Goal: Communication & Community: Answer question/provide support

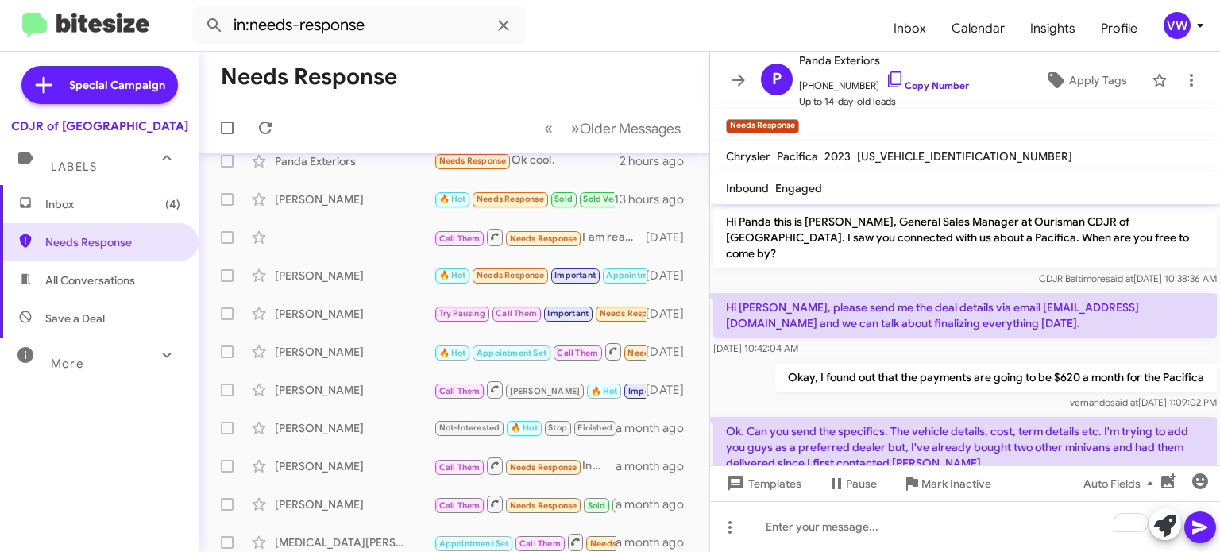
scroll to position [215, 0]
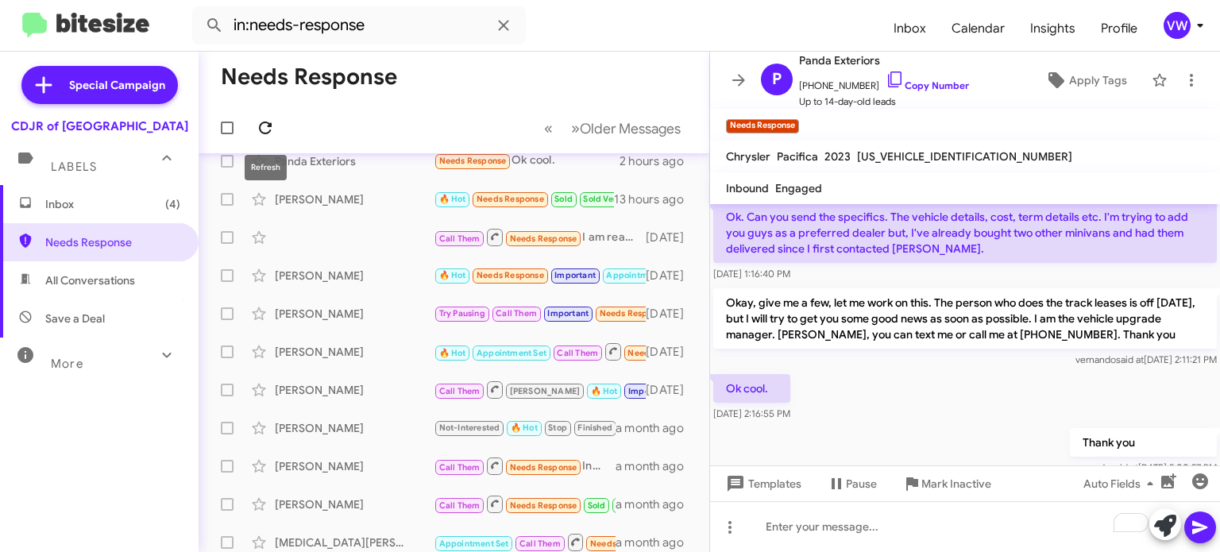
click at [274, 129] on icon at bounding box center [265, 127] width 19 height 19
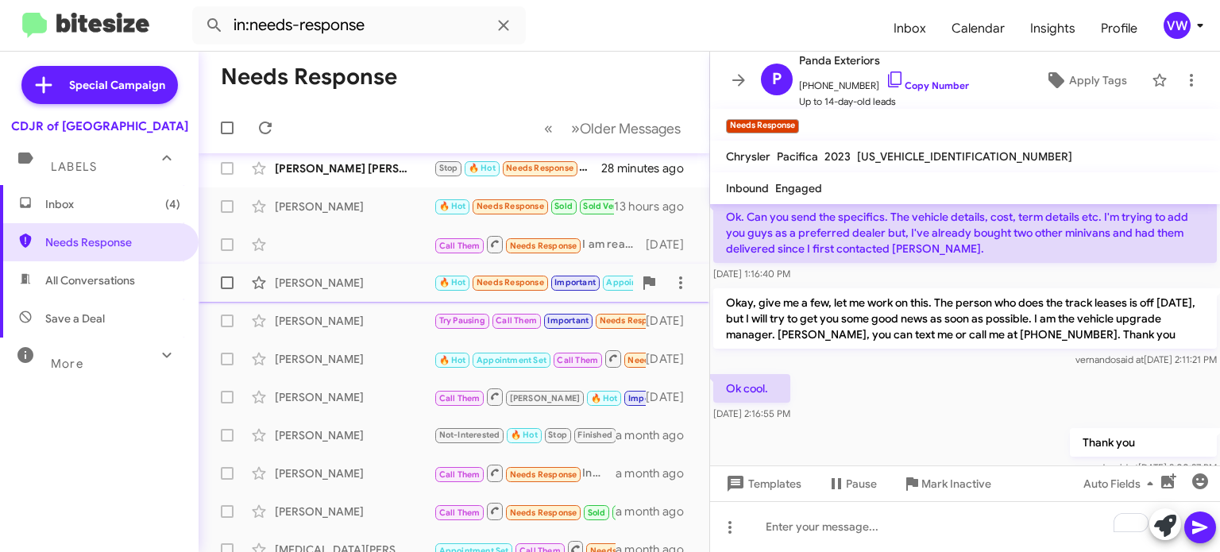
scroll to position [0, 0]
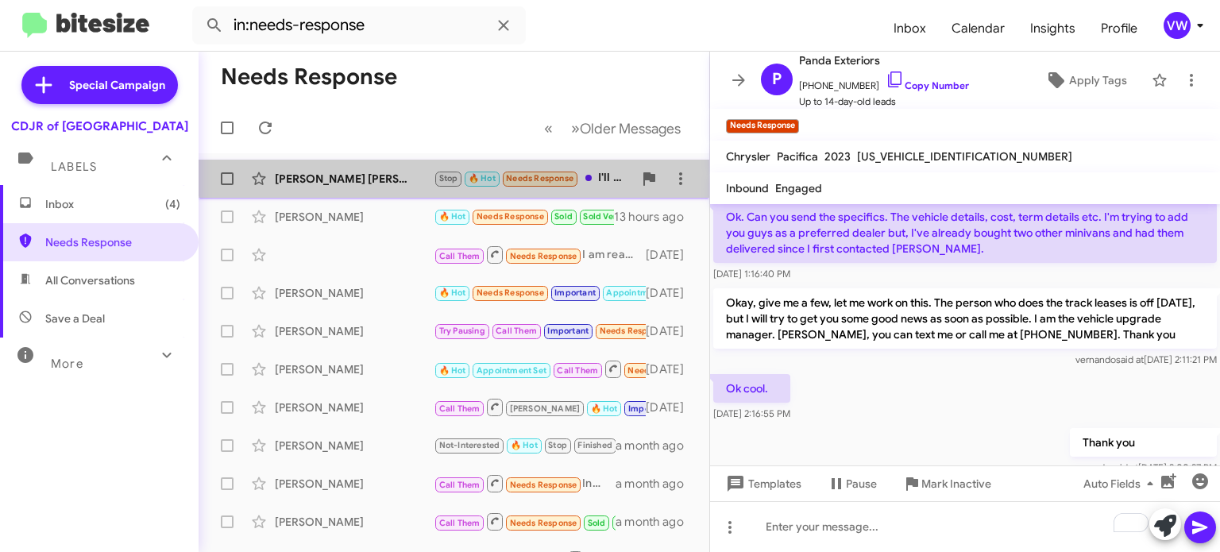
click at [515, 174] on span "Needs Response" at bounding box center [540, 178] width 68 height 10
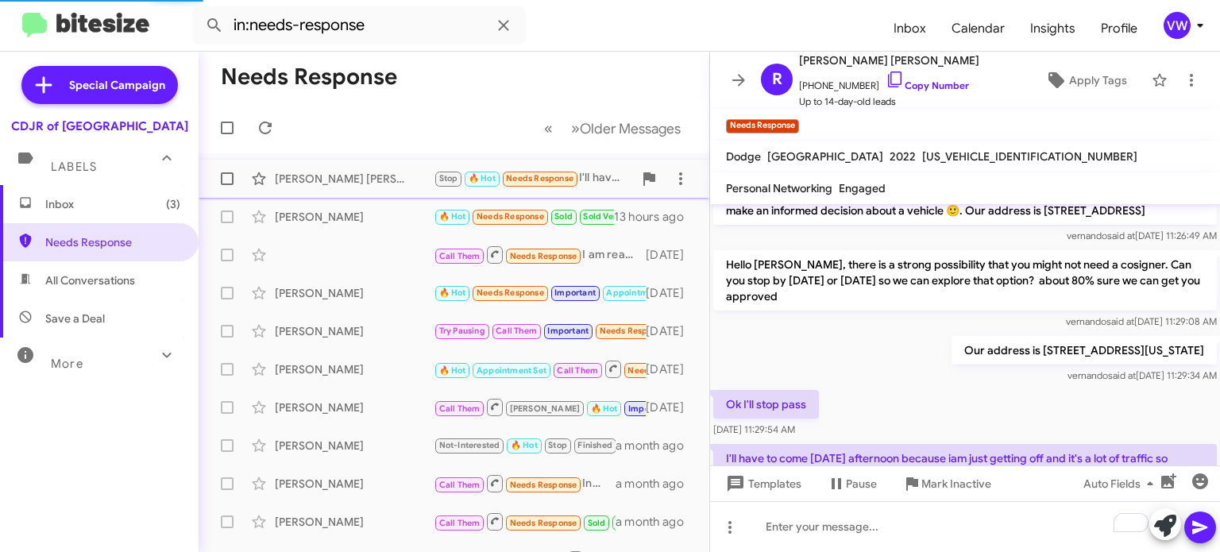
scroll to position [255, 0]
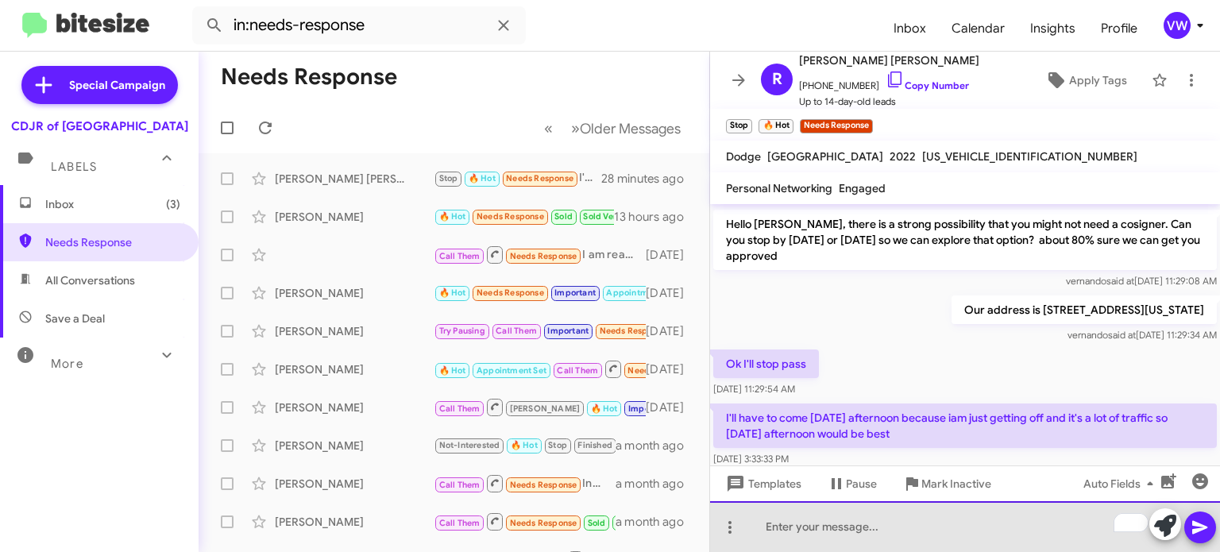
click at [914, 533] on div "To enrich screen reader interactions, please activate Accessibility in Grammarl…" at bounding box center [965, 526] width 510 height 51
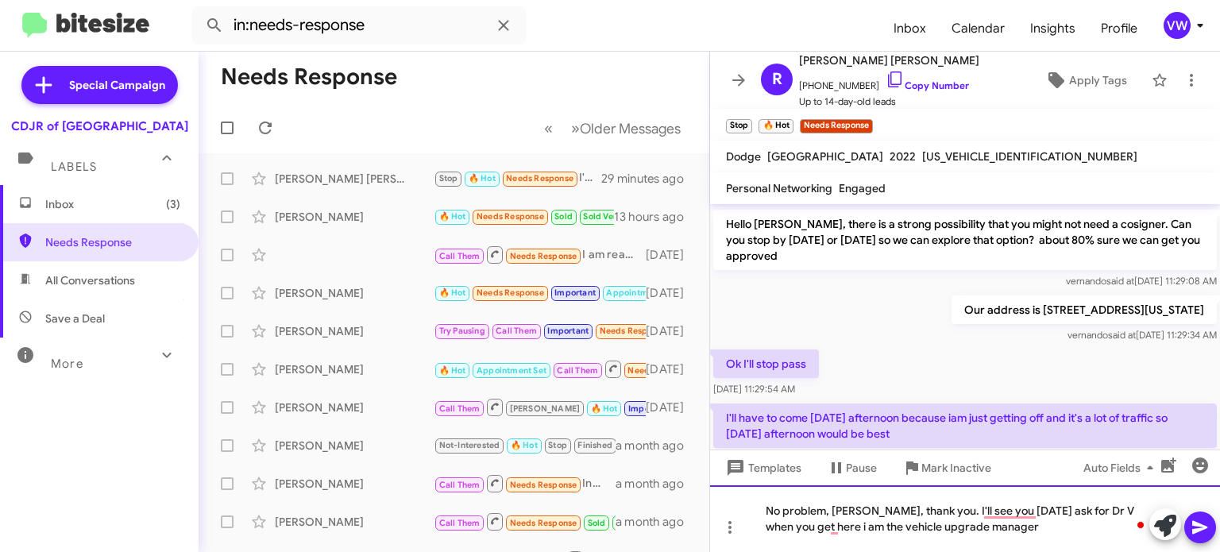
click at [1046, 512] on div "No problem, [PERSON_NAME], thank you. I'll see you [DATE] ask for Dr V when you…" at bounding box center [965, 518] width 510 height 67
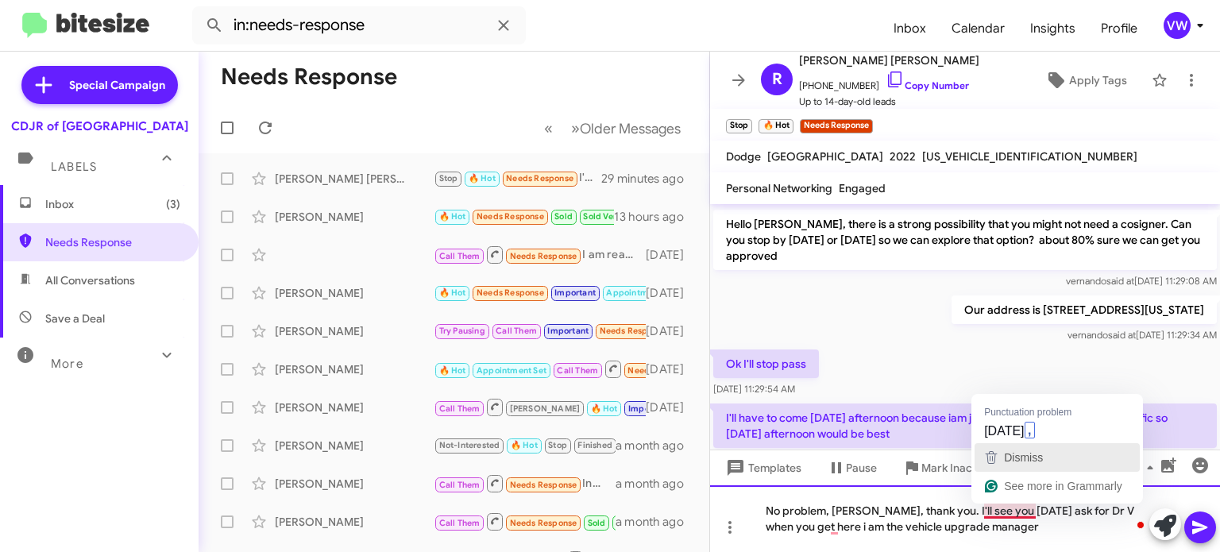
click at [1023, 443] on button "Dismiss" at bounding box center [1057, 457] width 165 height 29
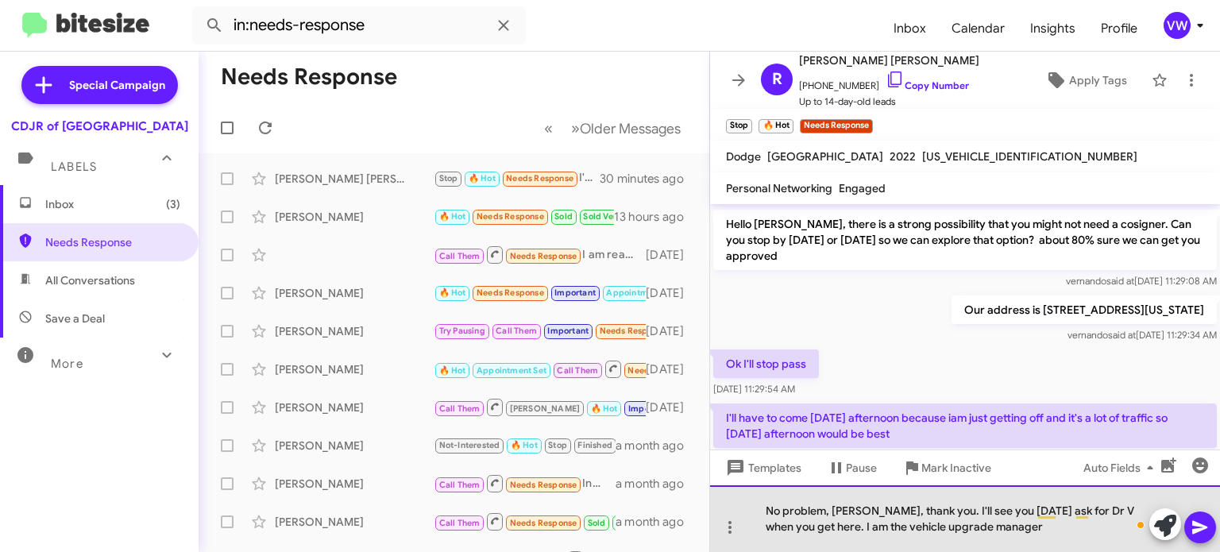
click at [1098, 509] on div "No problem, [PERSON_NAME], thank you. I'll see you [DATE] ask for Dr V when you…" at bounding box center [965, 518] width 510 height 67
click at [1065, 532] on div "No problem, [PERSON_NAME], thank you. I'll see you [DATE] ask for Dr V. when yo…" at bounding box center [965, 518] width 510 height 67
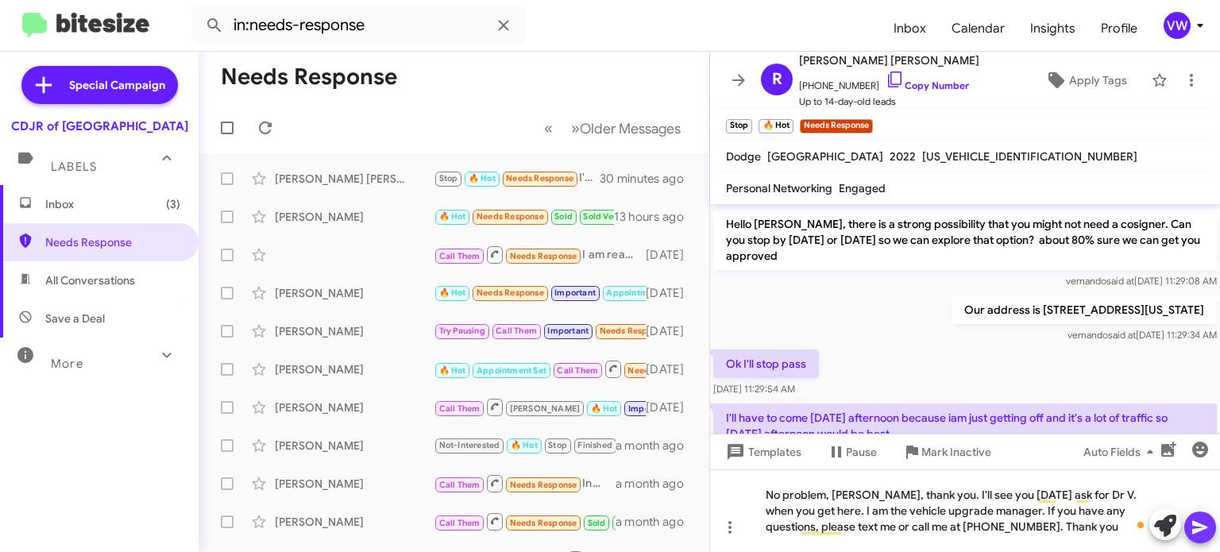
click at [1204, 528] on icon at bounding box center [1200, 527] width 19 height 19
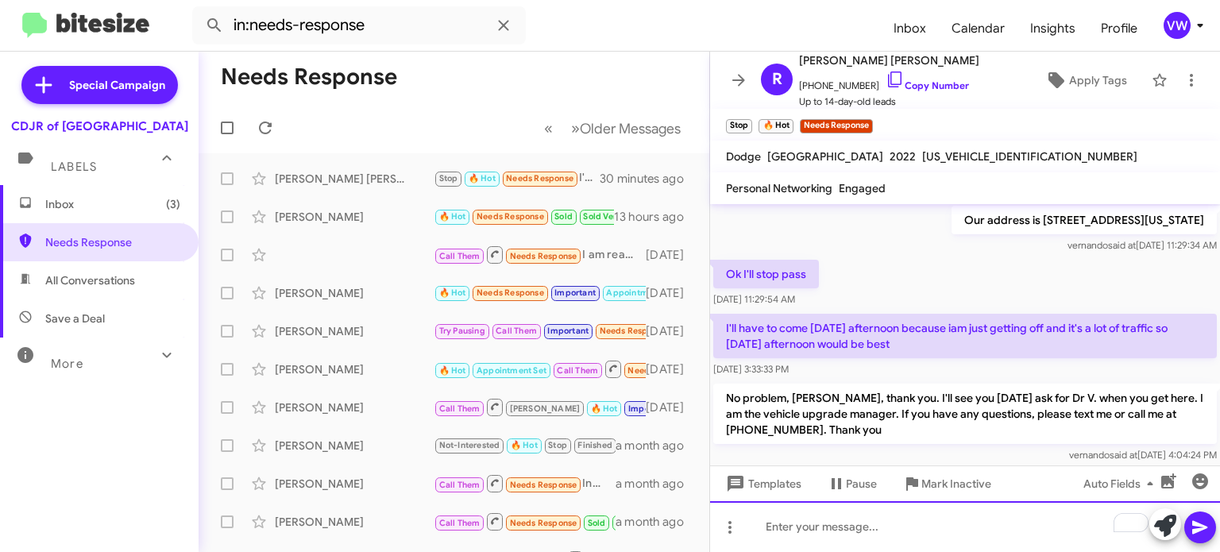
scroll to position [337, 0]
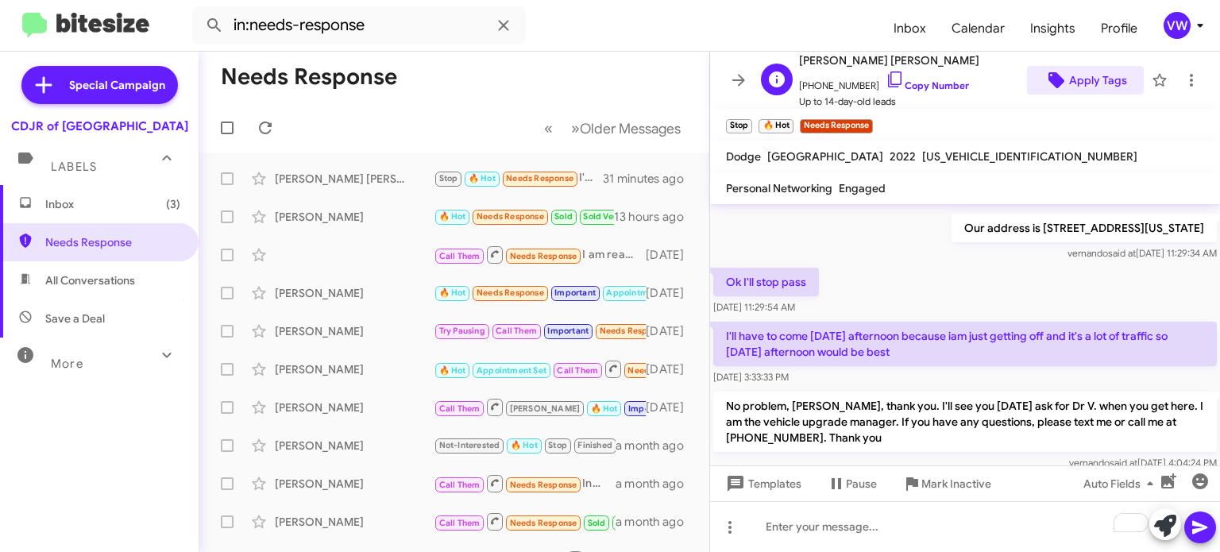
click at [1062, 87] on icon at bounding box center [1056, 80] width 19 height 19
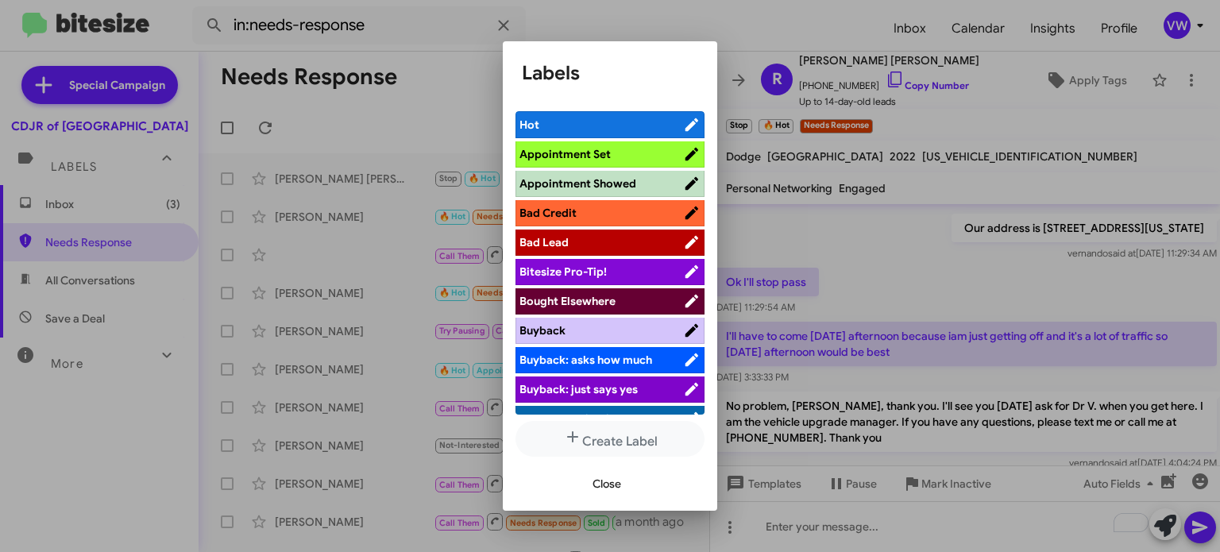
click at [663, 154] on span "Appointment Set" at bounding box center [602, 154] width 164 height 16
click at [613, 481] on span "Close" at bounding box center [607, 484] width 29 height 29
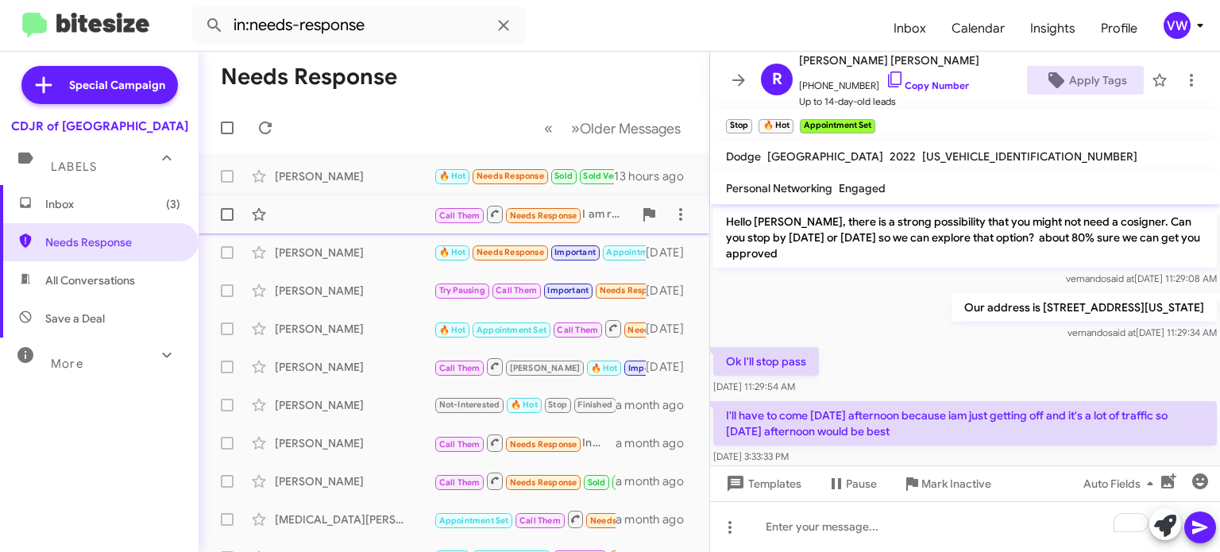
scroll to position [0, 0]
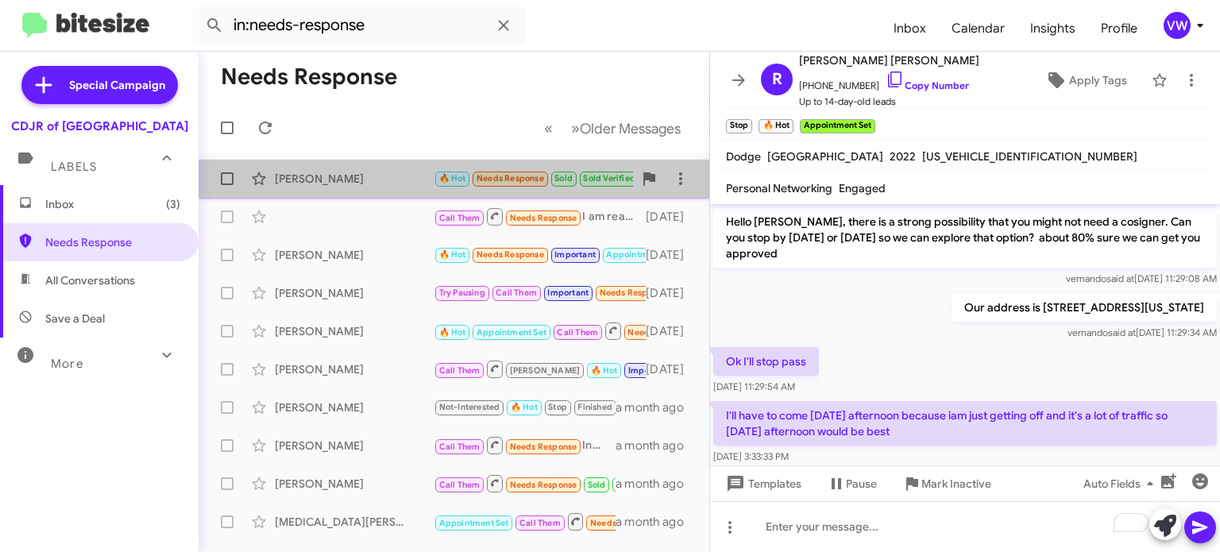
click at [533, 175] on span "Needs Response" at bounding box center [511, 178] width 68 height 10
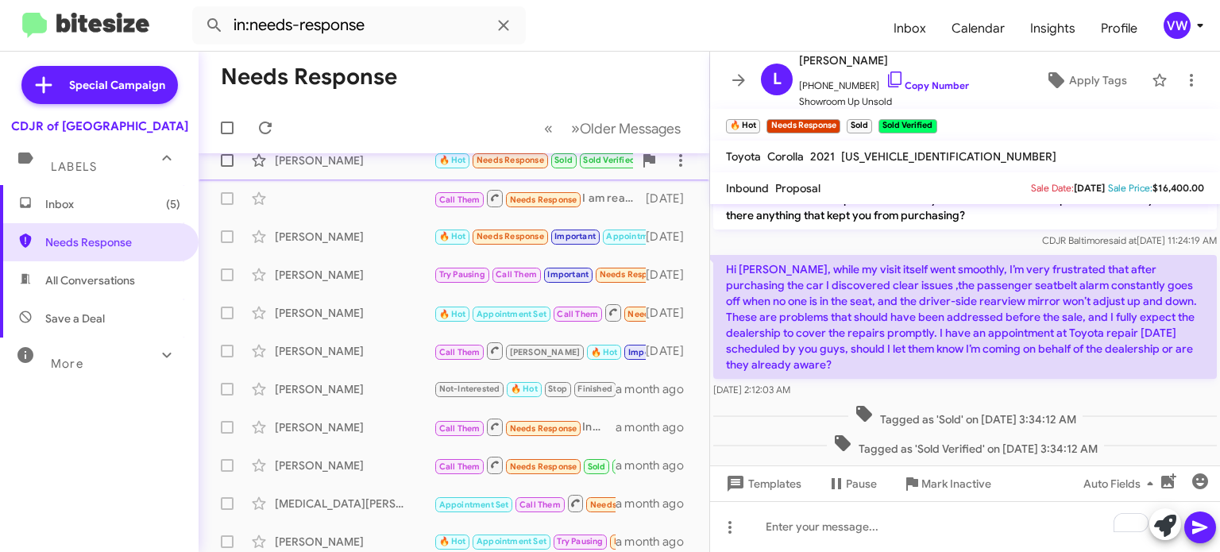
scroll to position [16, 0]
click at [261, 125] on icon at bounding box center [265, 127] width 19 height 19
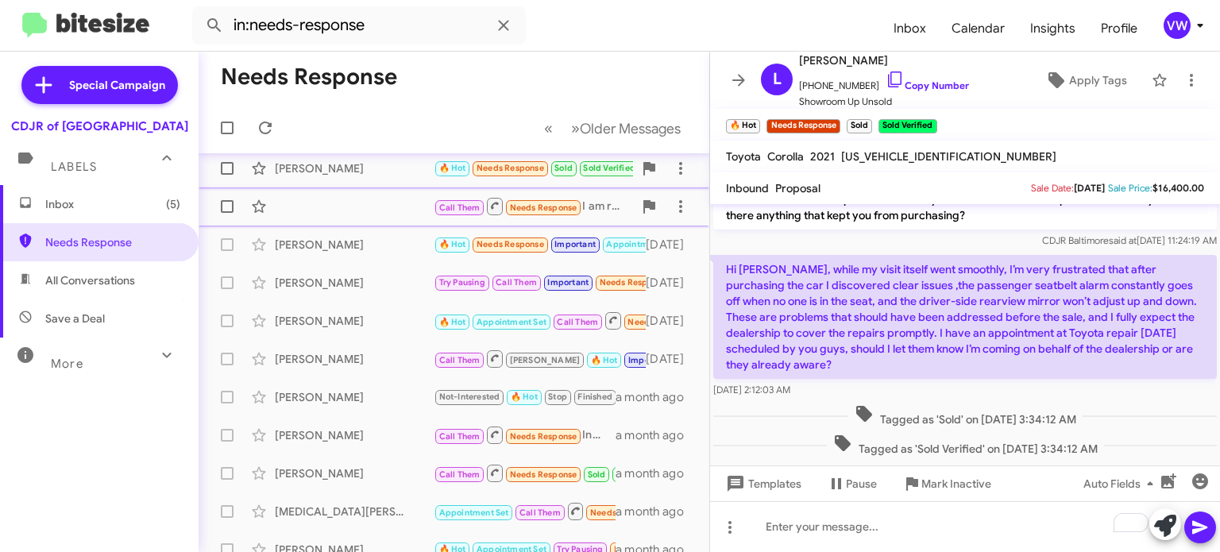
scroll to position [60, 0]
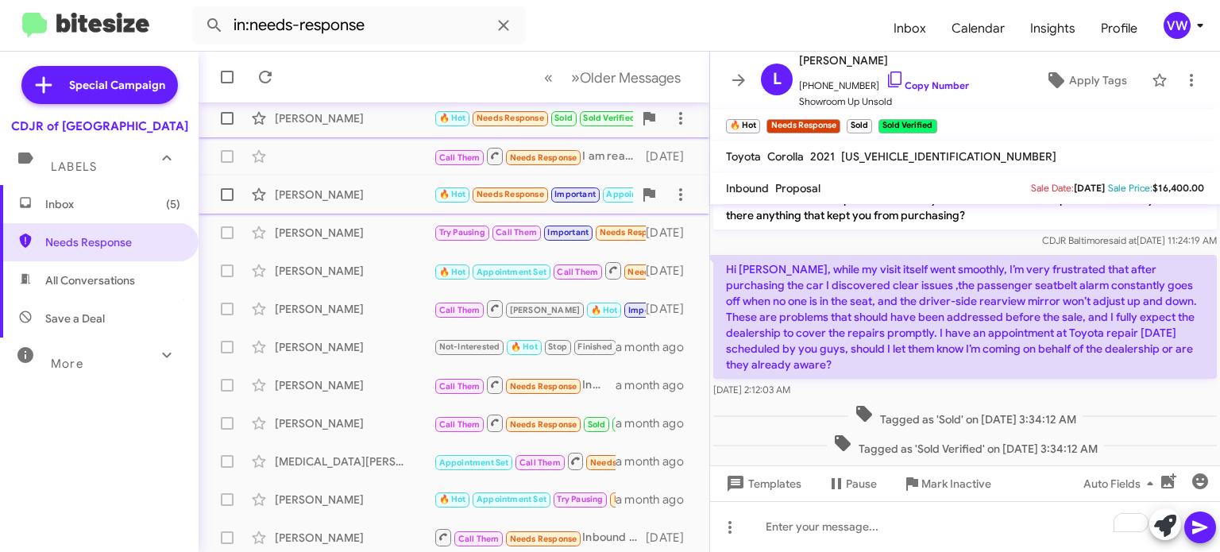
click at [505, 198] on span "Needs Response" at bounding box center [511, 194] width 68 height 10
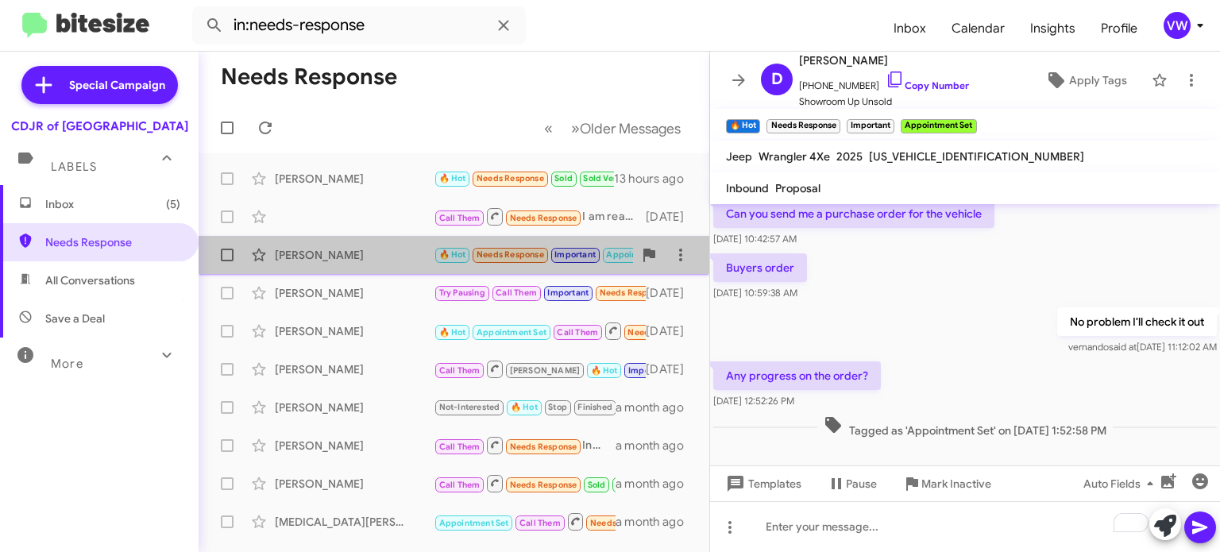
click at [542, 255] on small "Needs Response" at bounding box center [510, 255] width 75 height 15
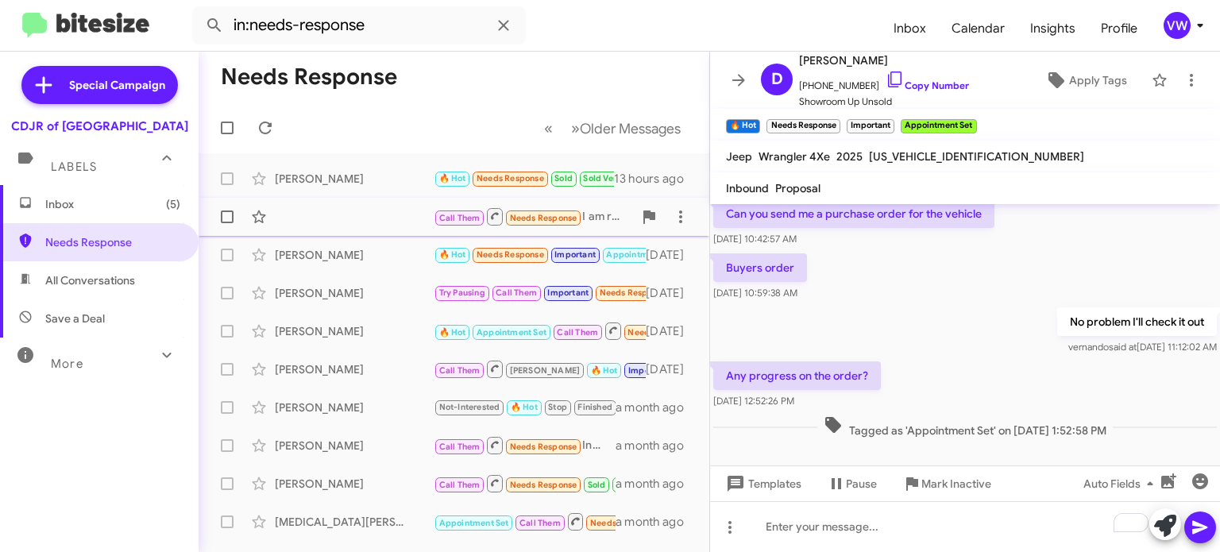
click at [530, 216] on span "Needs Response" at bounding box center [544, 218] width 68 height 10
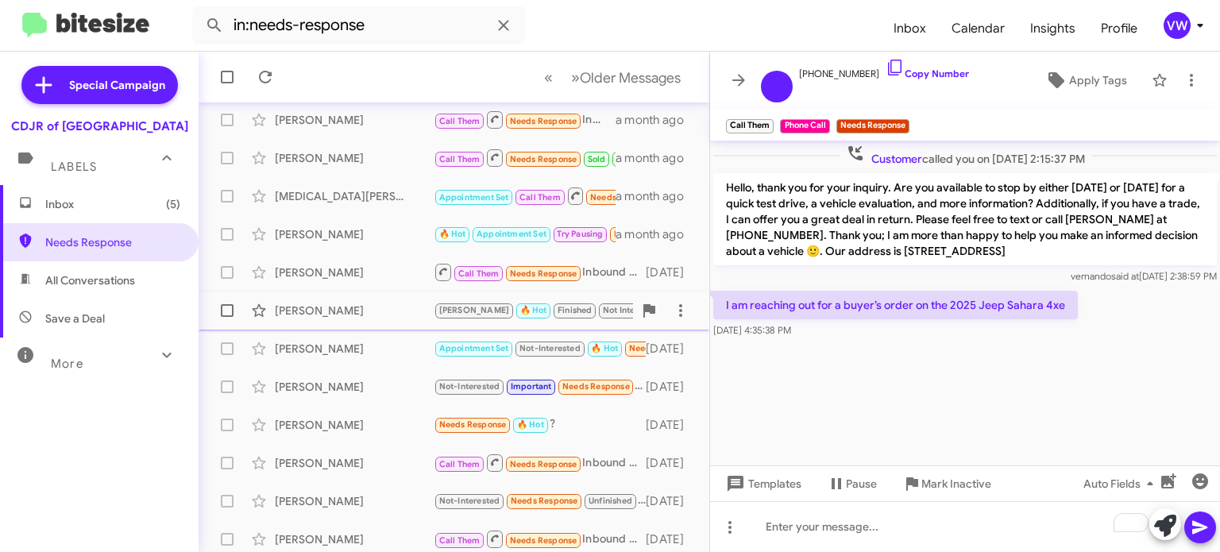
scroll to position [333, 0]
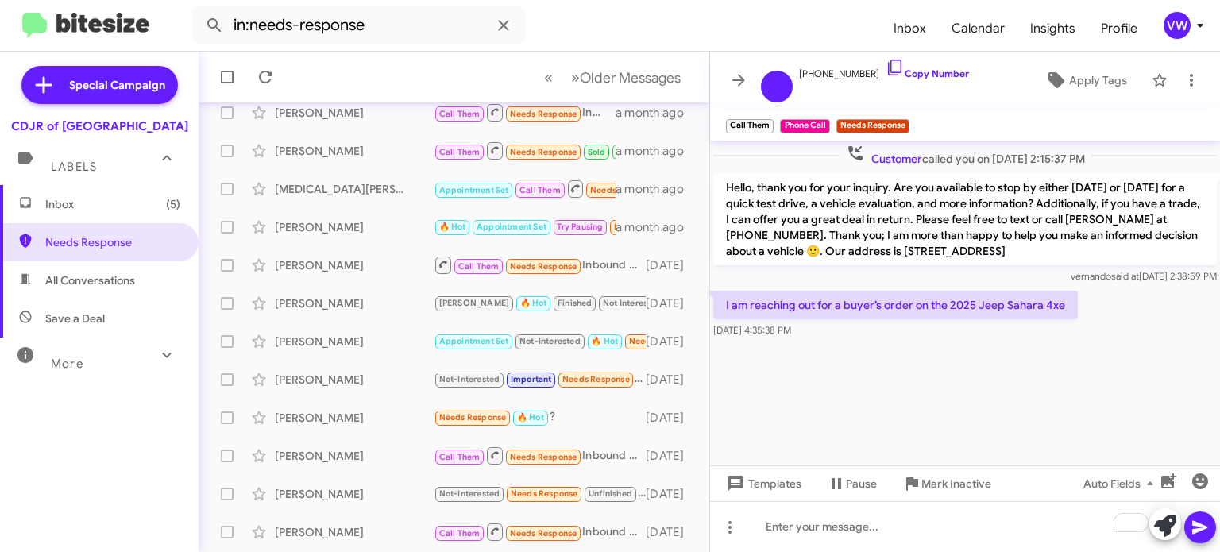
click at [64, 287] on span "All Conversations" at bounding box center [90, 281] width 90 height 16
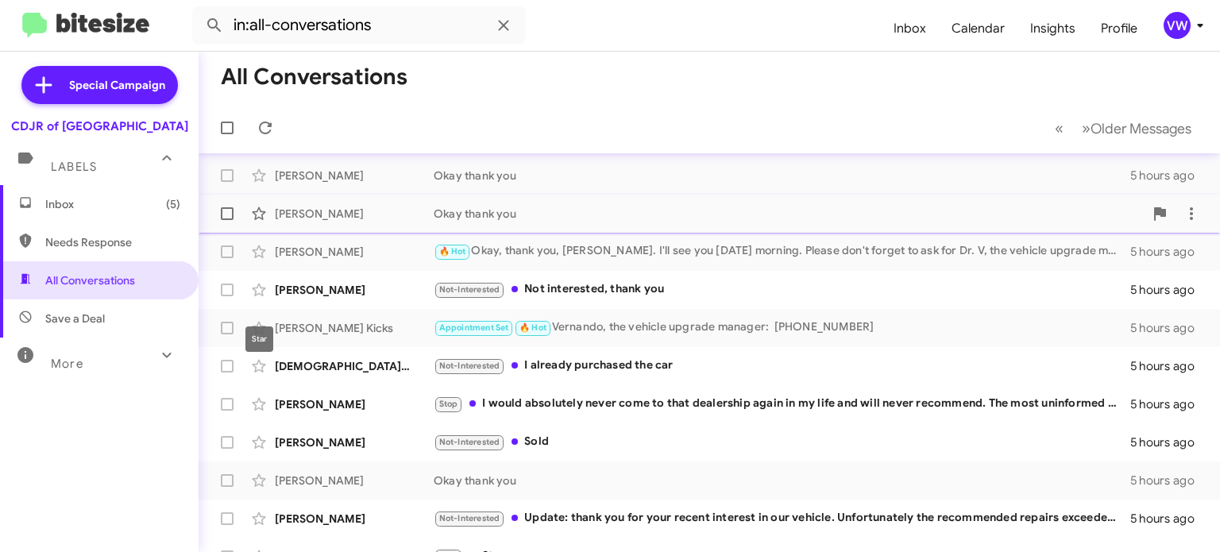
scroll to position [233, 0]
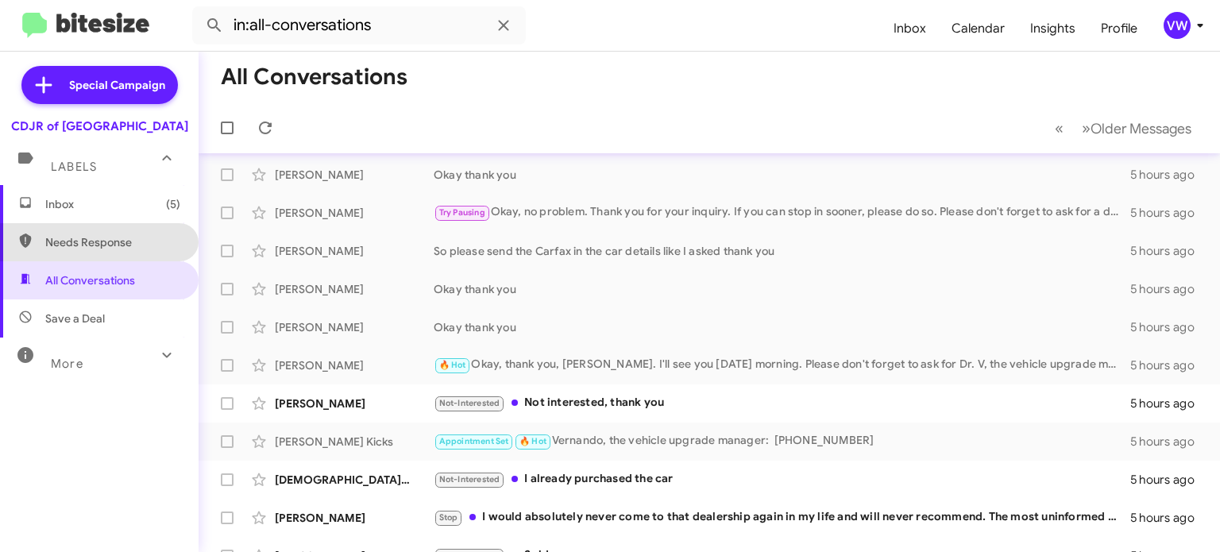
click at [144, 245] on span "Needs Response" at bounding box center [112, 242] width 135 height 16
type input "in:needs-response"
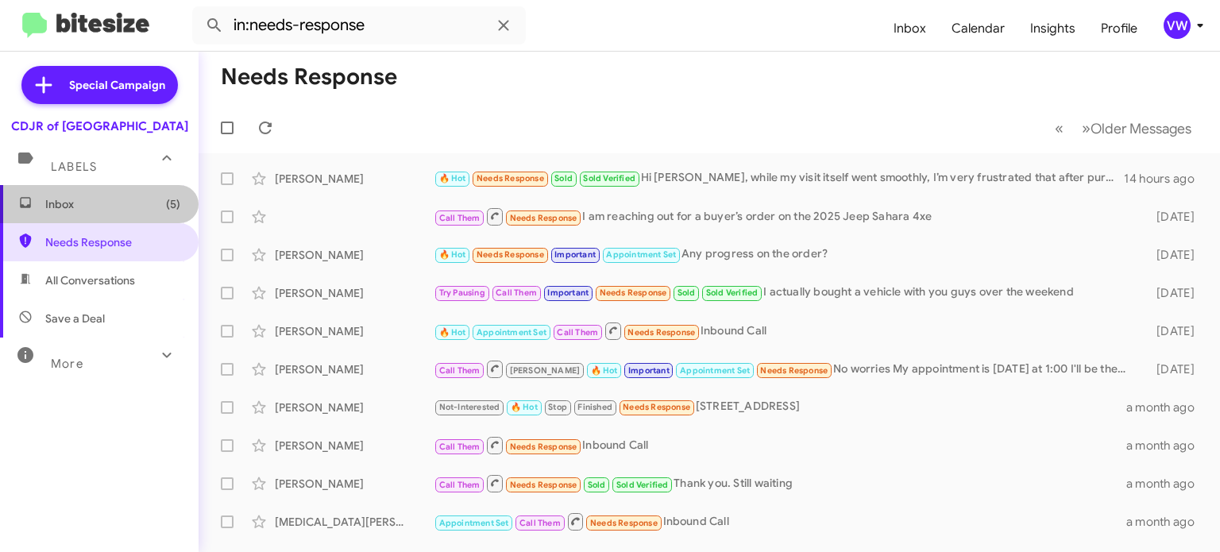
click at [72, 198] on span "Inbox (5)" at bounding box center [112, 204] width 135 height 16
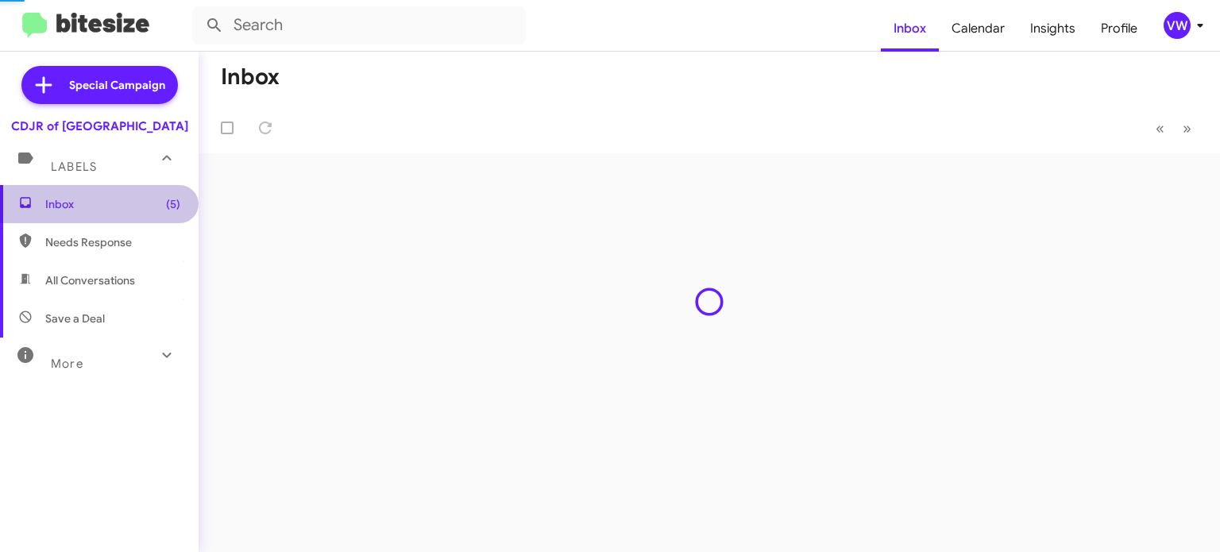
click at [72, 198] on span "Inbox (5)" at bounding box center [112, 204] width 135 height 16
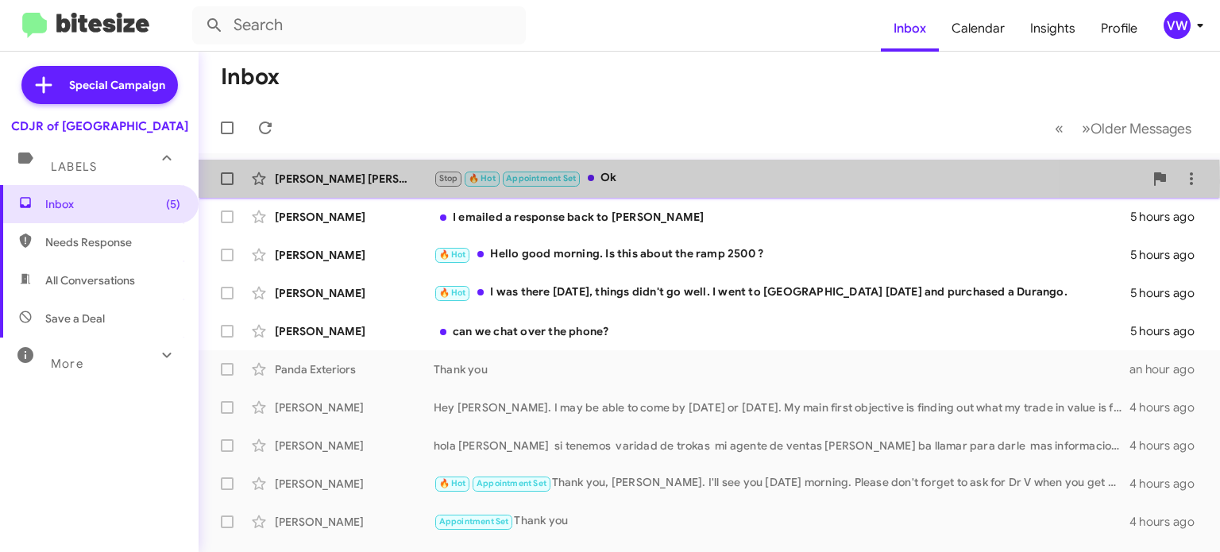
click at [534, 181] on span "Appointment Set" at bounding box center [541, 178] width 70 height 10
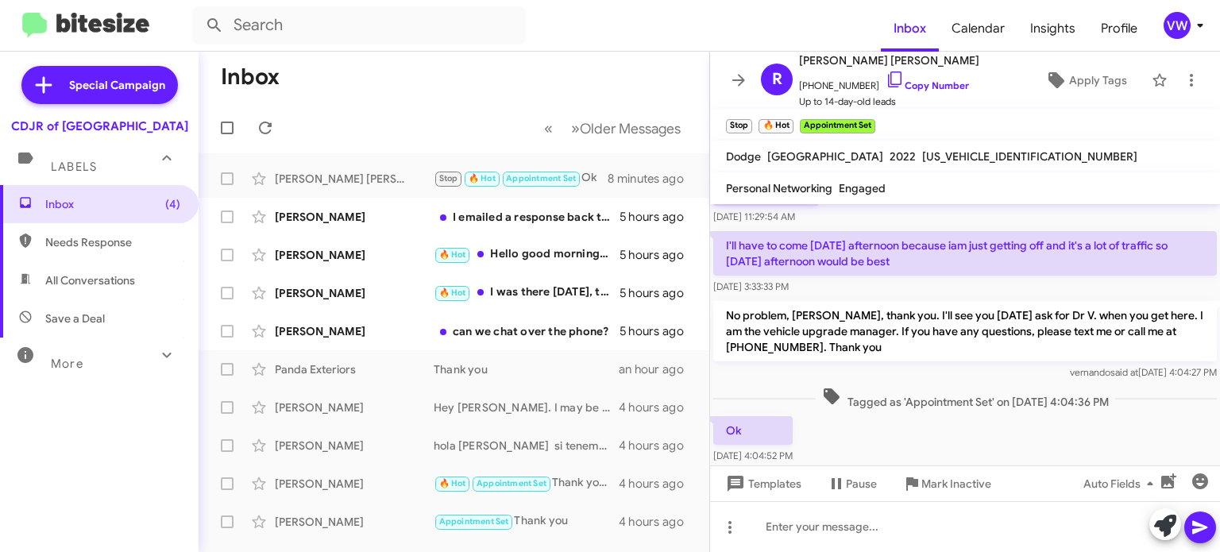
scroll to position [438, 0]
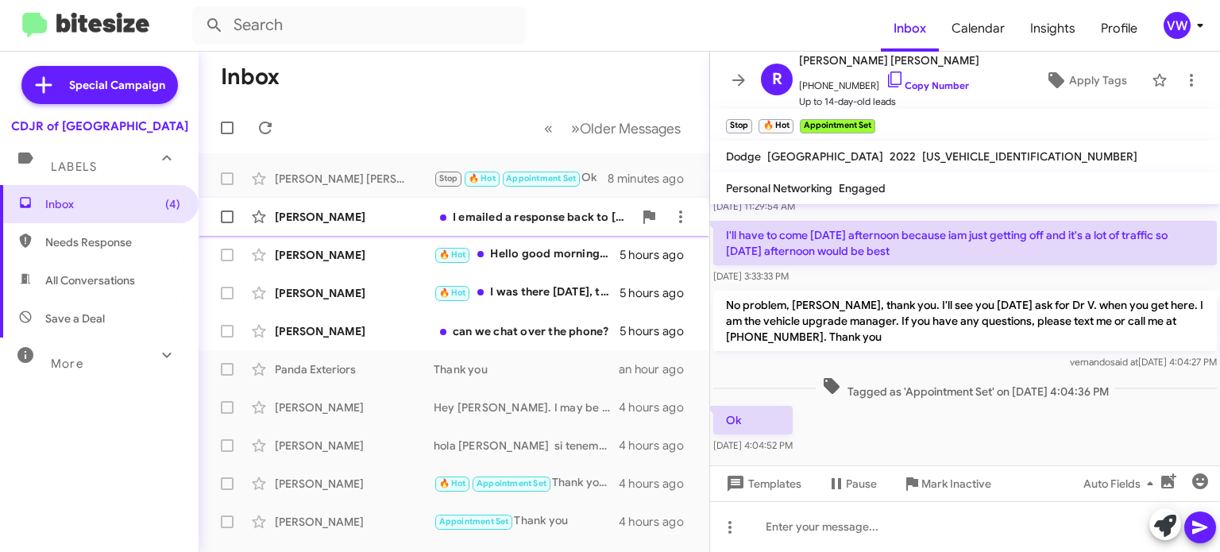
click at [527, 212] on div "I emailed a response back to [PERSON_NAME]" at bounding box center [533, 217] width 199 height 16
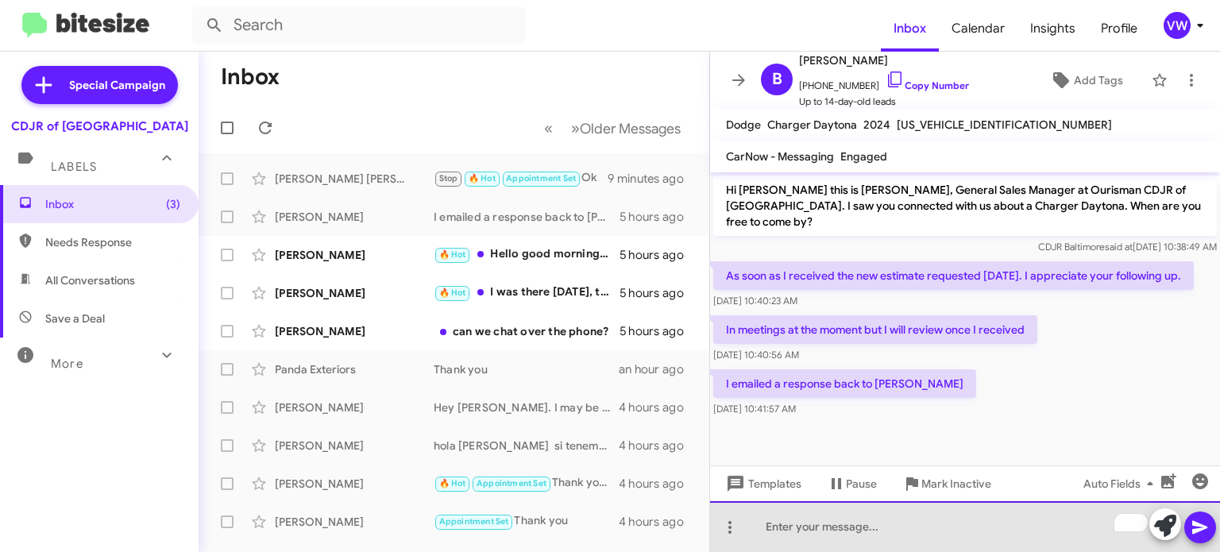
paste div "To enrich screen reader interactions, please activate Accessibility in Grammarl…"
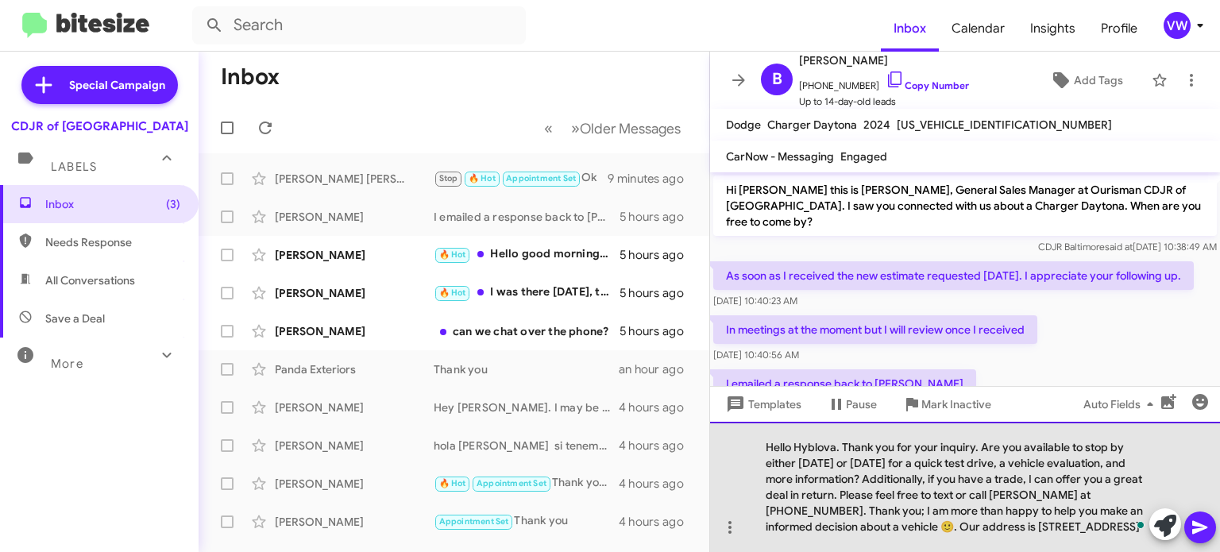
click at [837, 449] on div "Hello Hyblova. Thank you for your inquiry. Are you available to stop by either …" at bounding box center [965, 487] width 510 height 130
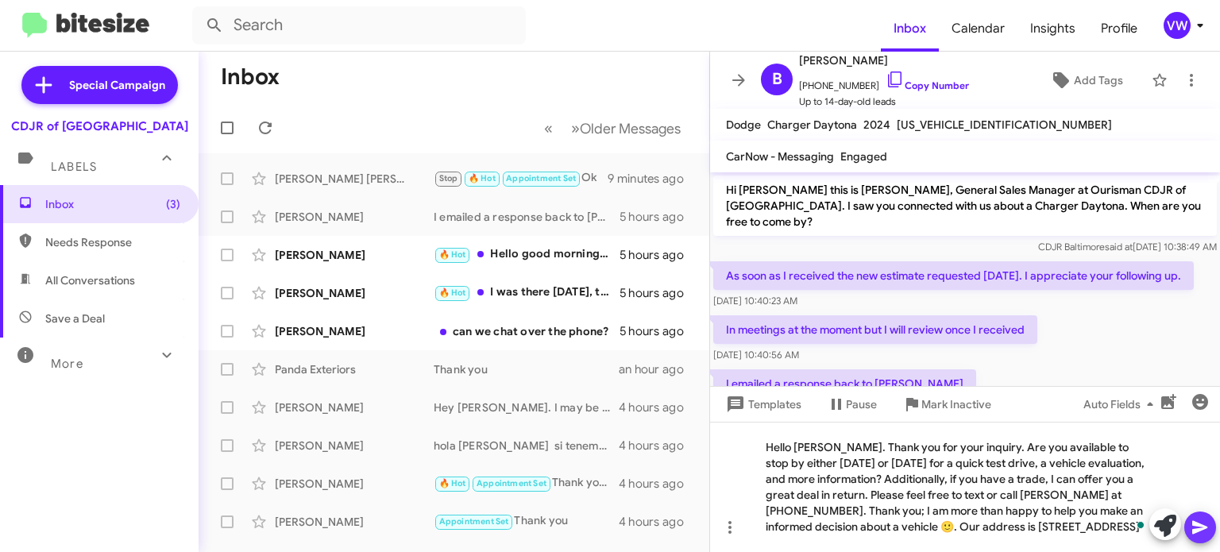
click at [1195, 528] on icon at bounding box center [1200, 527] width 19 height 19
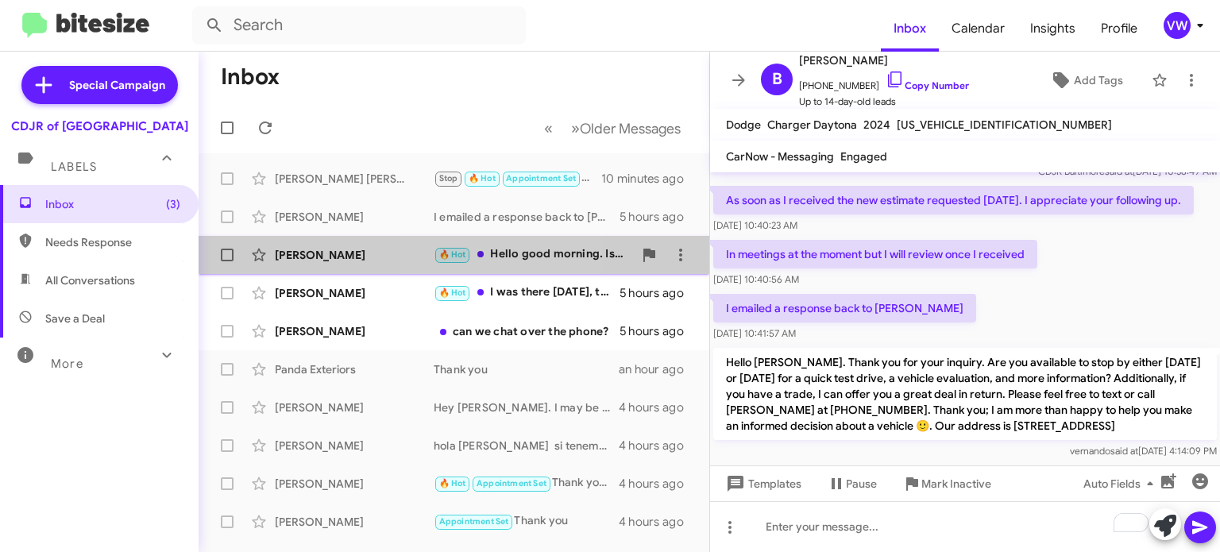
click at [462, 253] on span "🔥 Hot" at bounding box center [452, 254] width 27 height 10
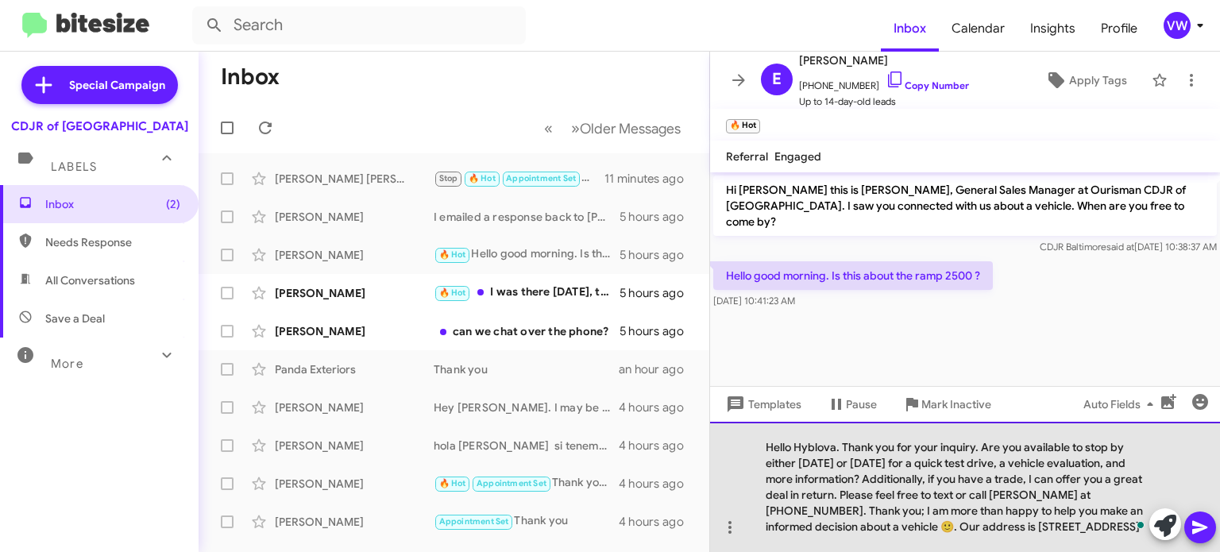
click at [839, 447] on div "Hello Hyblova. Thank you for your inquiry. Are you available to stop by either …" at bounding box center [965, 487] width 510 height 130
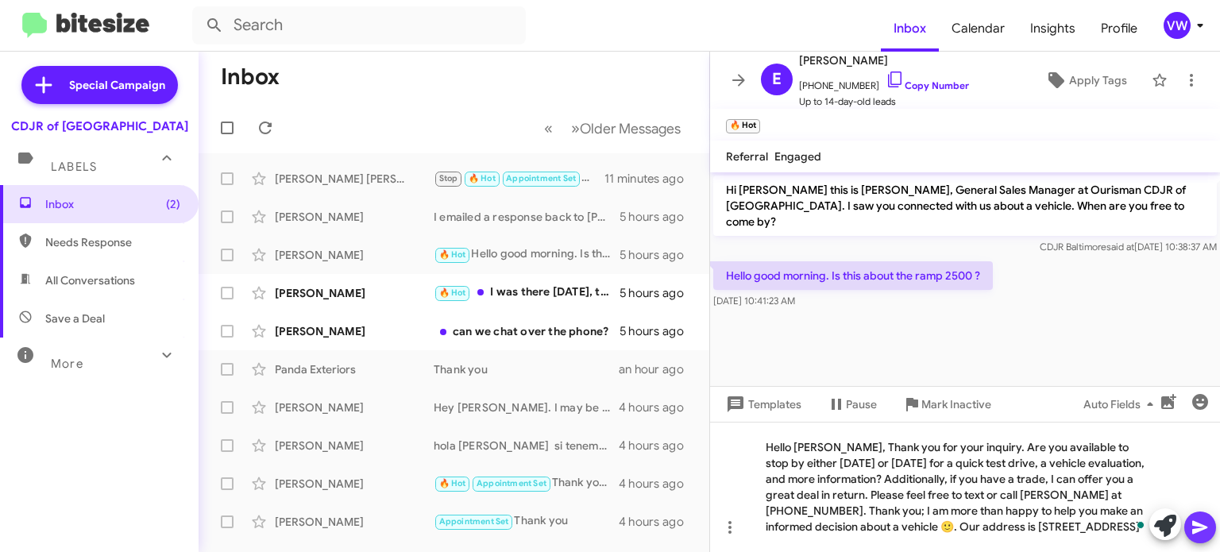
click at [1205, 524] on icon at bounding box center [1200, 527] width 19 height 19
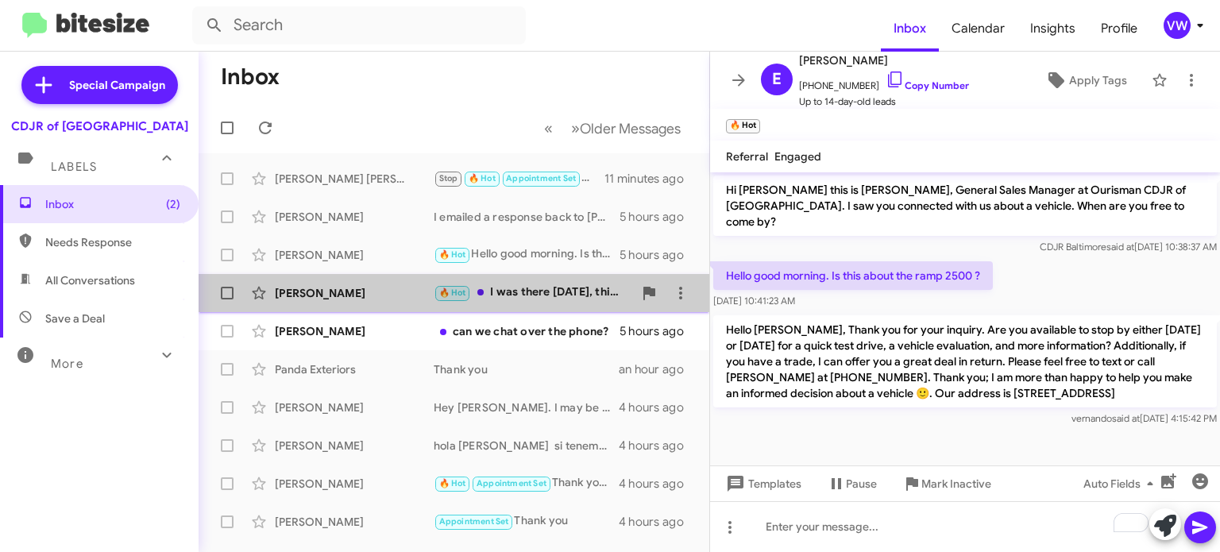
click at [524, 294] on div "🔥 Hot I was there [DATE], things didn't go well. I went to [GEOGRAPHIC_DATA] [D…" at bounding box center [533, 293] width 199 height 18
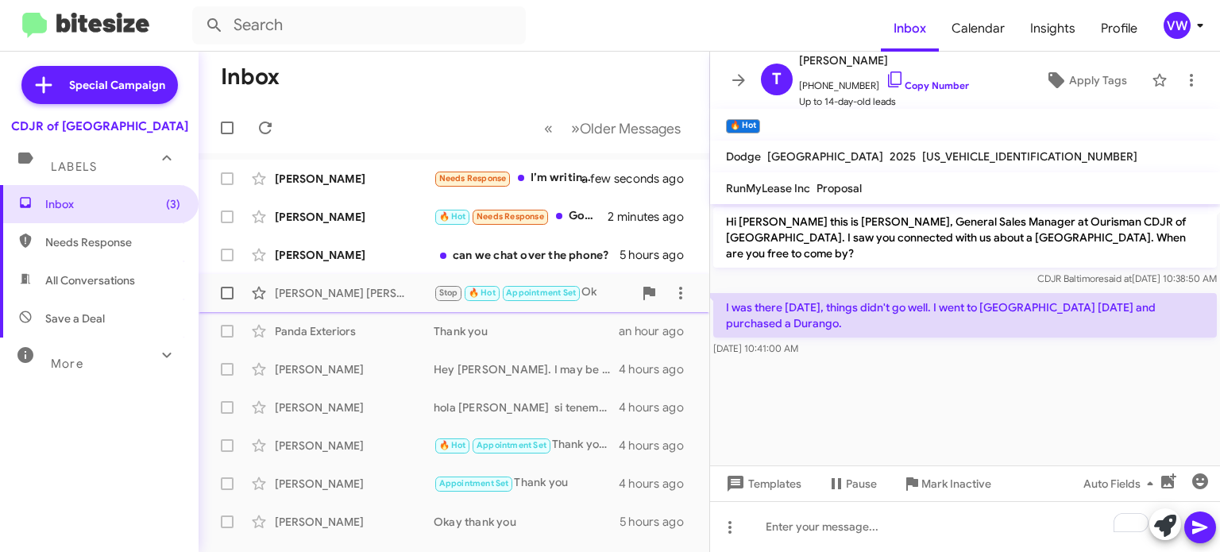
click at [553, 299] on small "Appointment Set" at bounding box center [541, 293] width 77 height 15
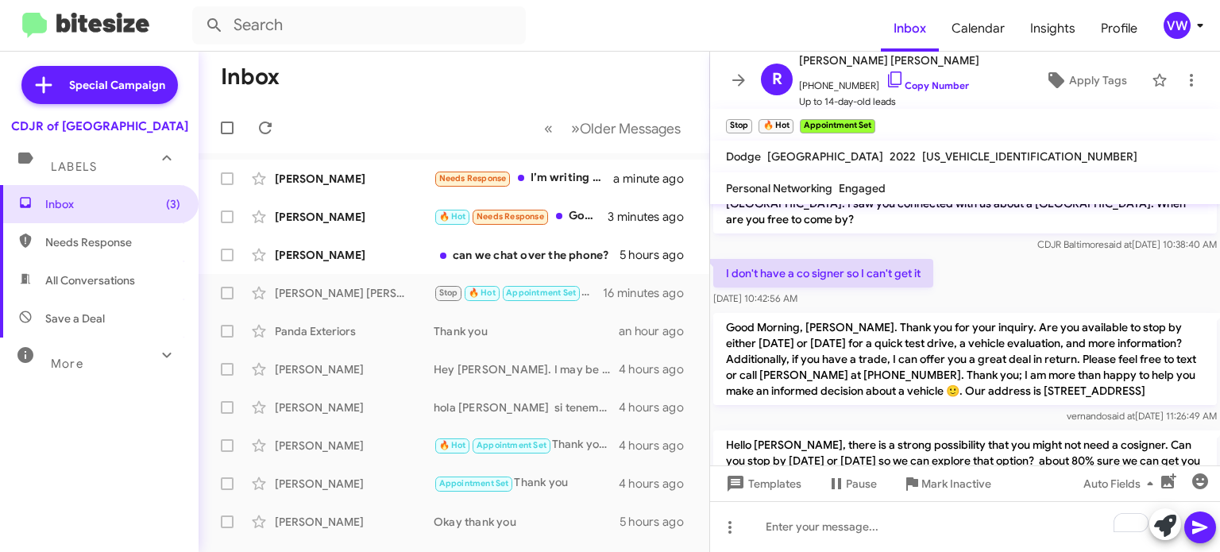
scroll to position [30, 0]
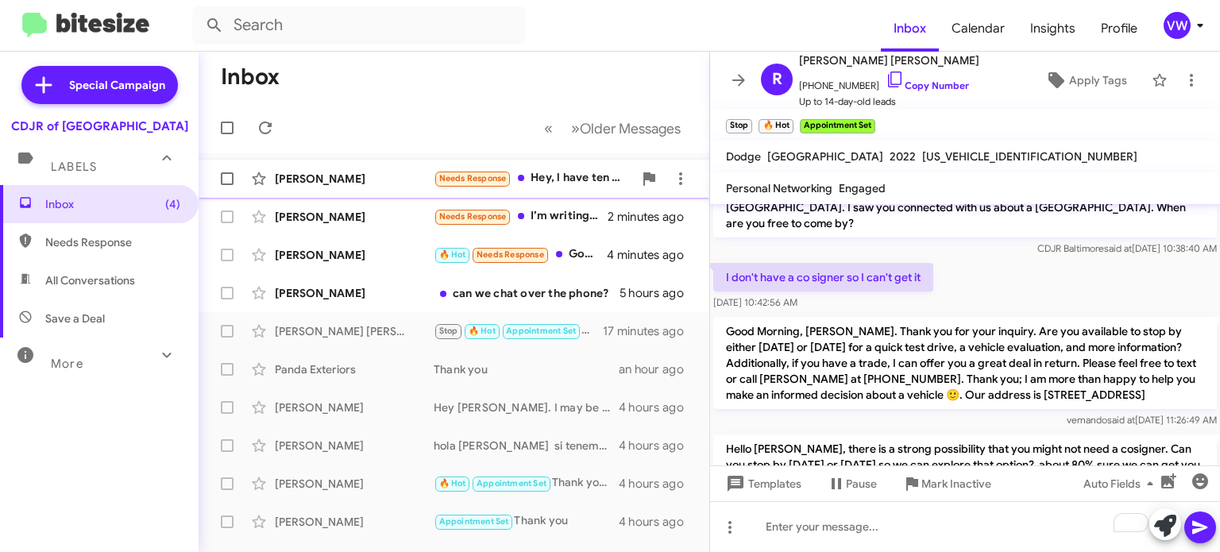
click at [502, 180] on span "Needs Response" at bounding box center [473, 178] width 68 height 10
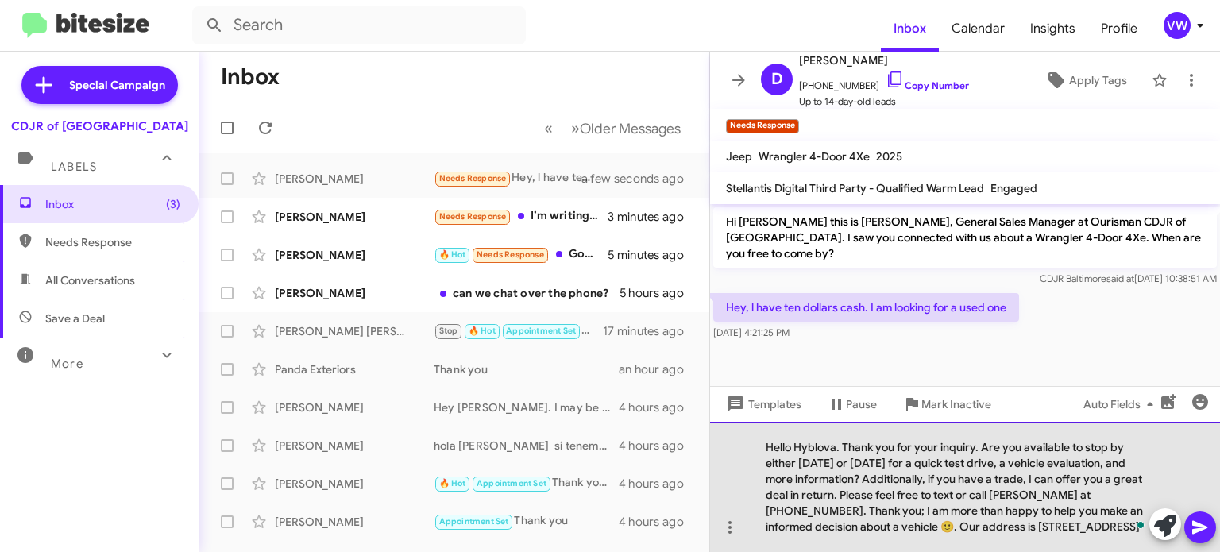
click at [835, 447] on div "Hello Hyblova. Thank you for your inquiry. Are you available to stop by either …" at bounding box center [965, 487] width 510 height 130
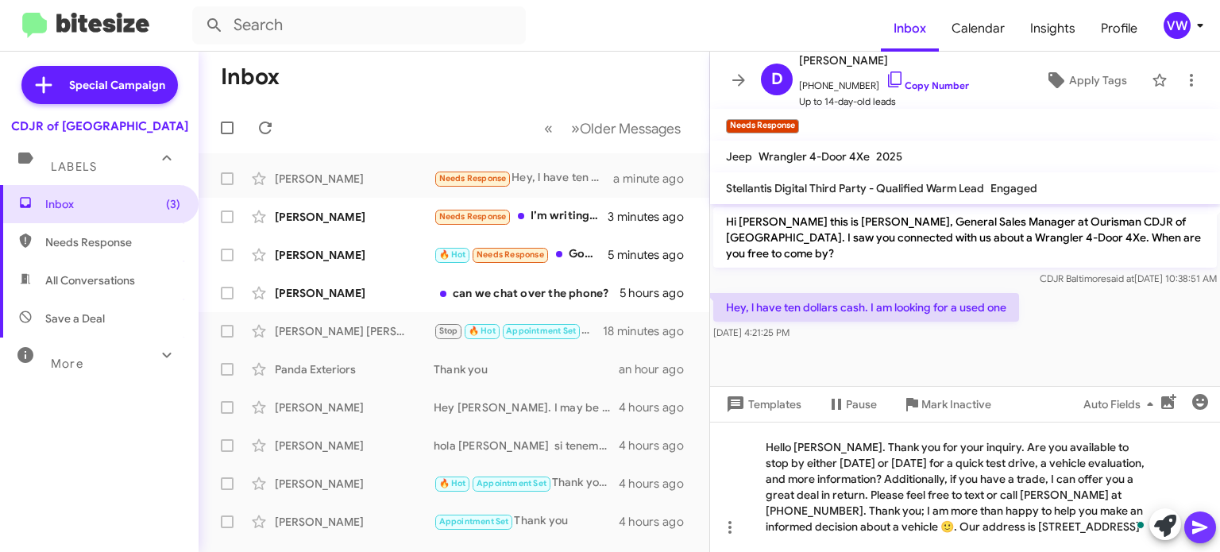
click at [1194, 532] on icon at bounding box center [1200, 528] width 15 height 14
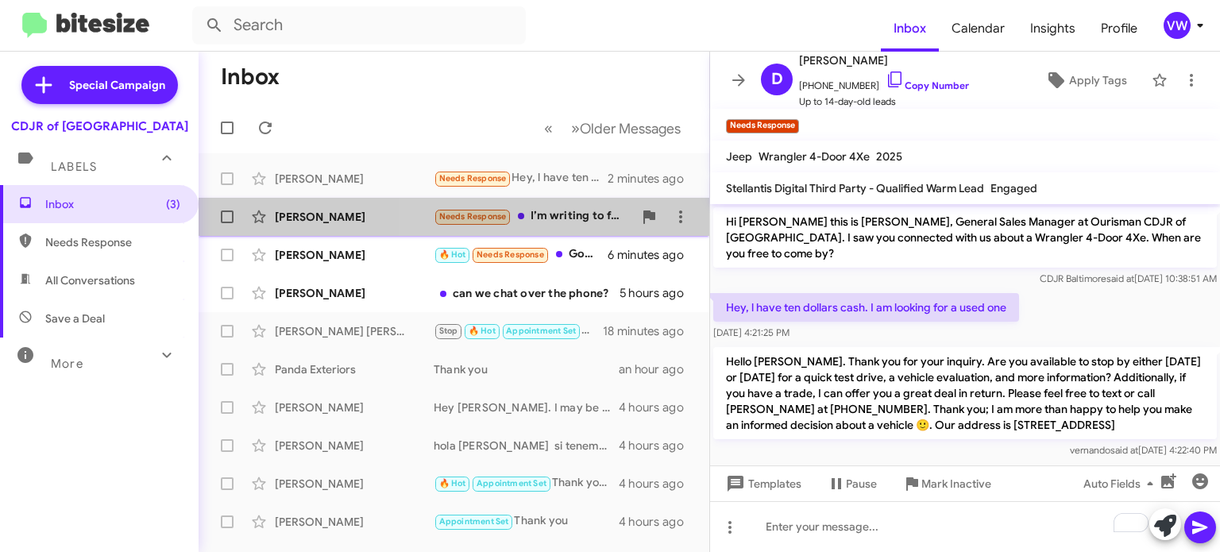
click at [460, 205] on div "[PERSON_NAME] Needs Response I’m writing to follow up on my recent request for …" at bounding box center [453, 217] width 485 height 32
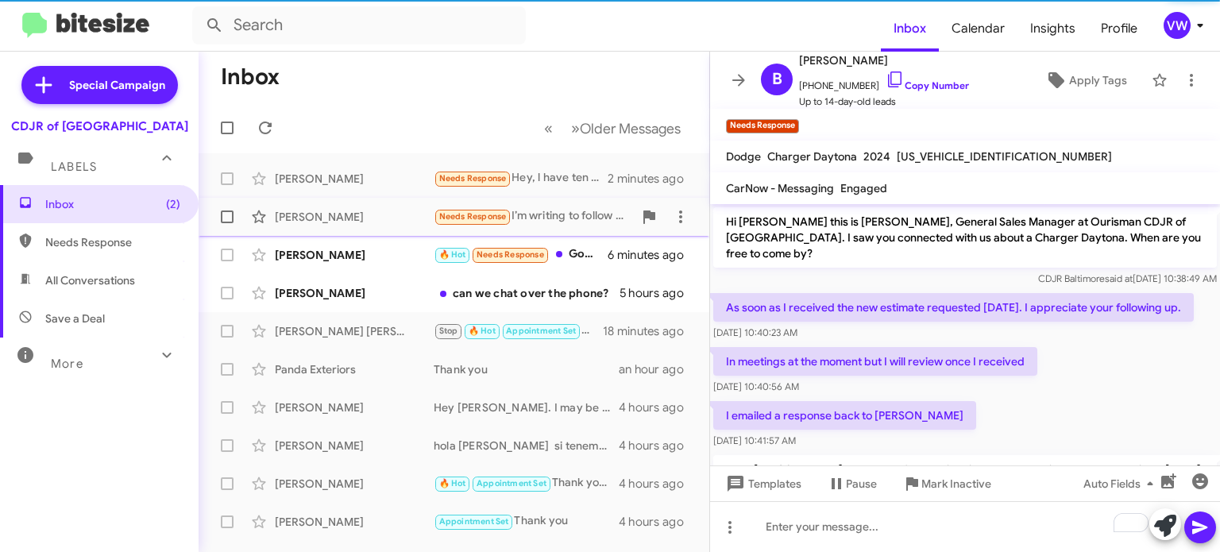
scroll to position [319, 0]
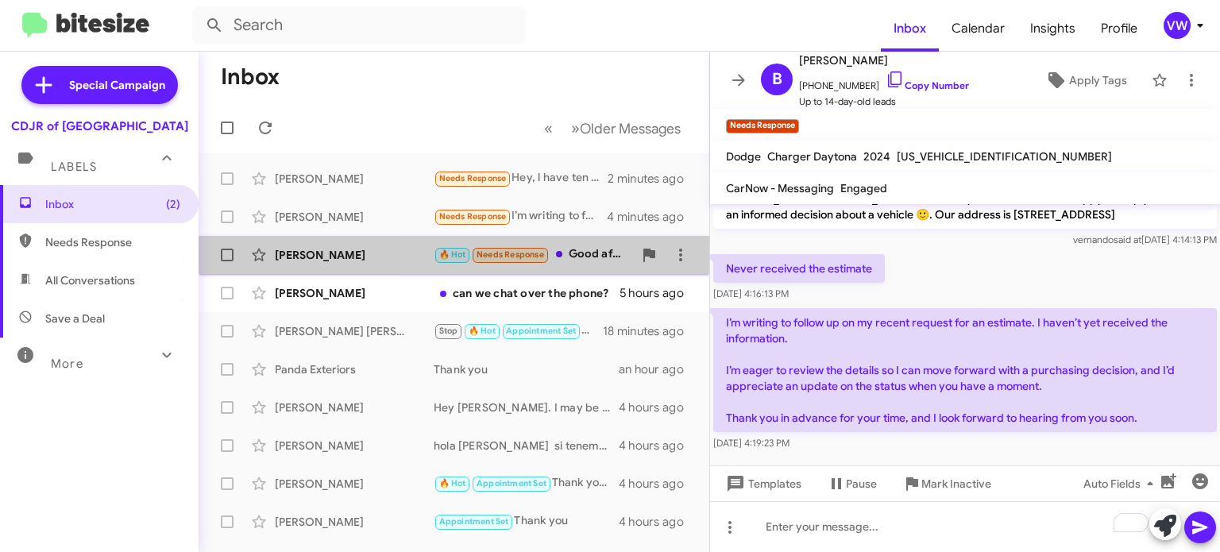
click at [530, 253] on span "Needs Response" at bounding box center [511, 254] width 68 height 10
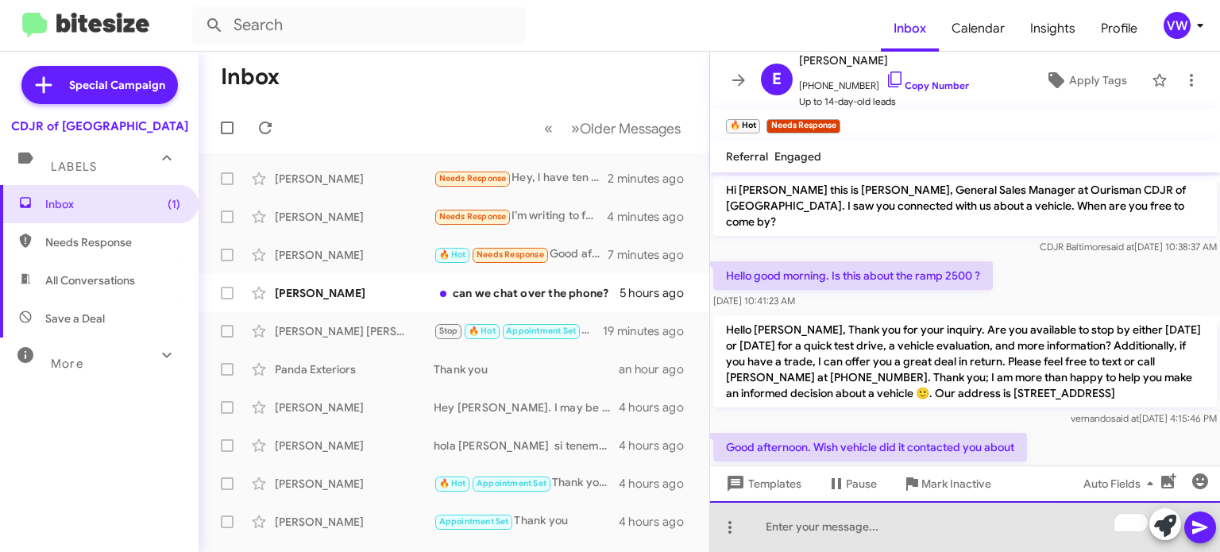
click at [837, 537] on div "To enrich screen reader interactions, please activate Accessibility in Grammarl…" at bounding box center [965, 526] width 510 height 51
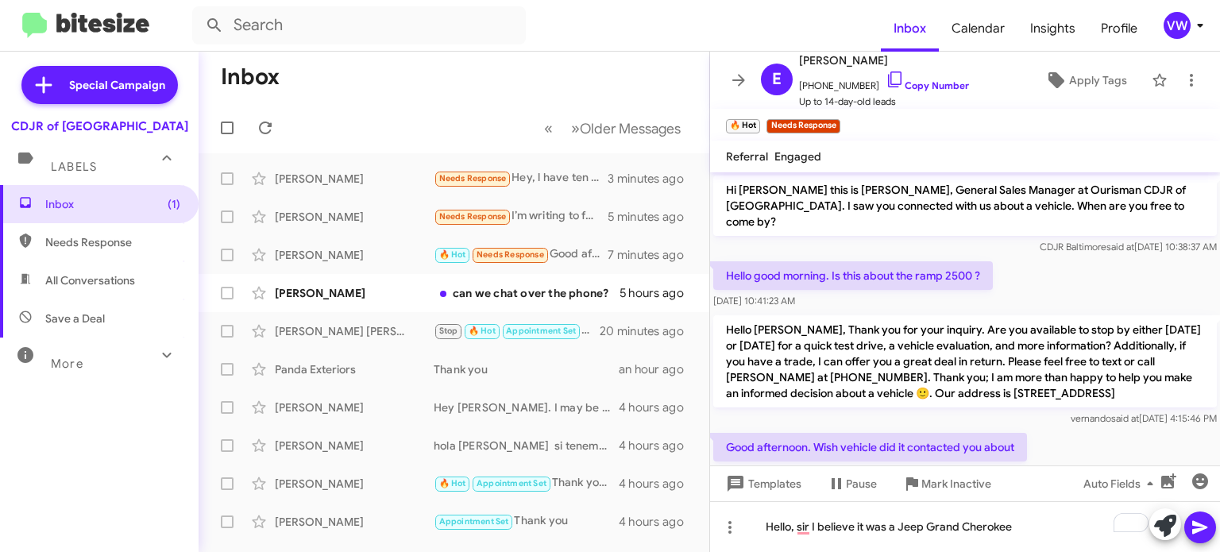
click at [1190, 535] on button at bounding box center [1201, 528] width 32 height 32
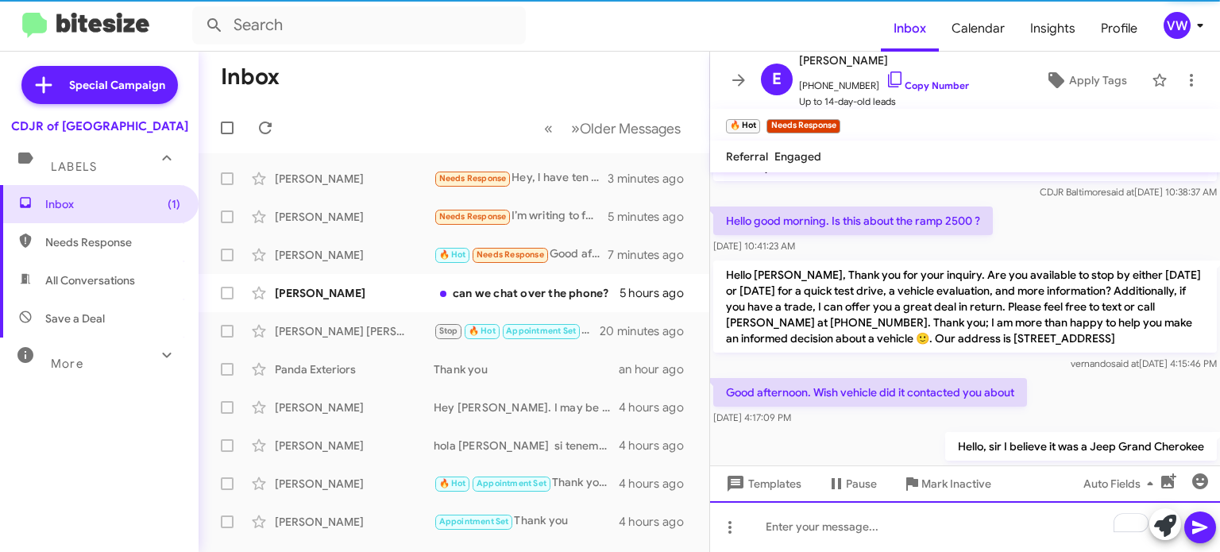
scroll to position [75, 0]
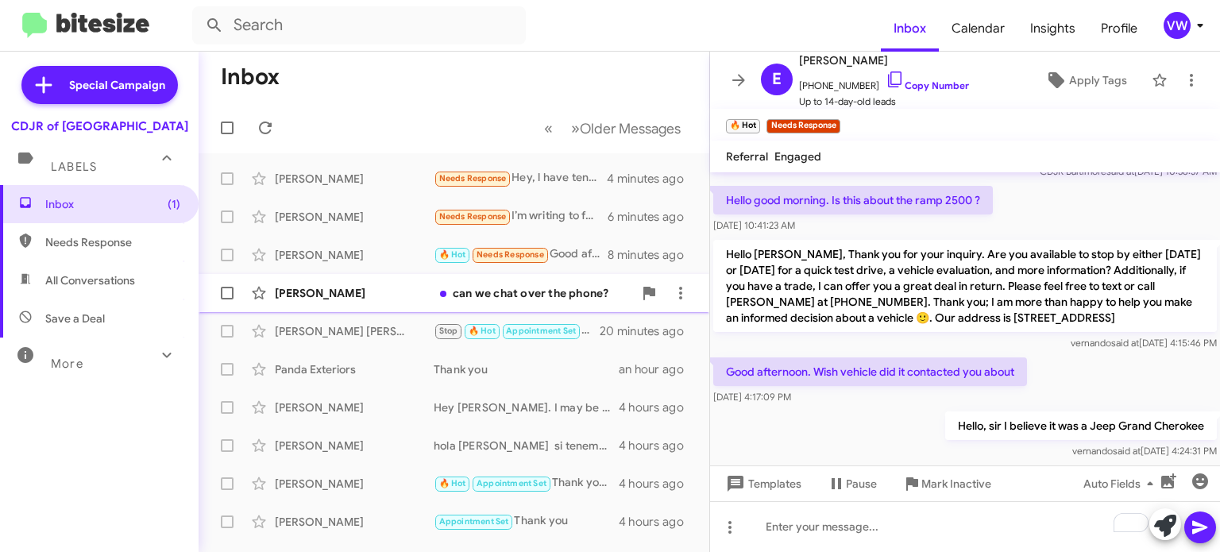
click at [496, 292] on div "can we chat over the phone?" at bounding box center [533, 293] width 199 height 16
